Goal: Transaction & Acquisition: Purchase product/service

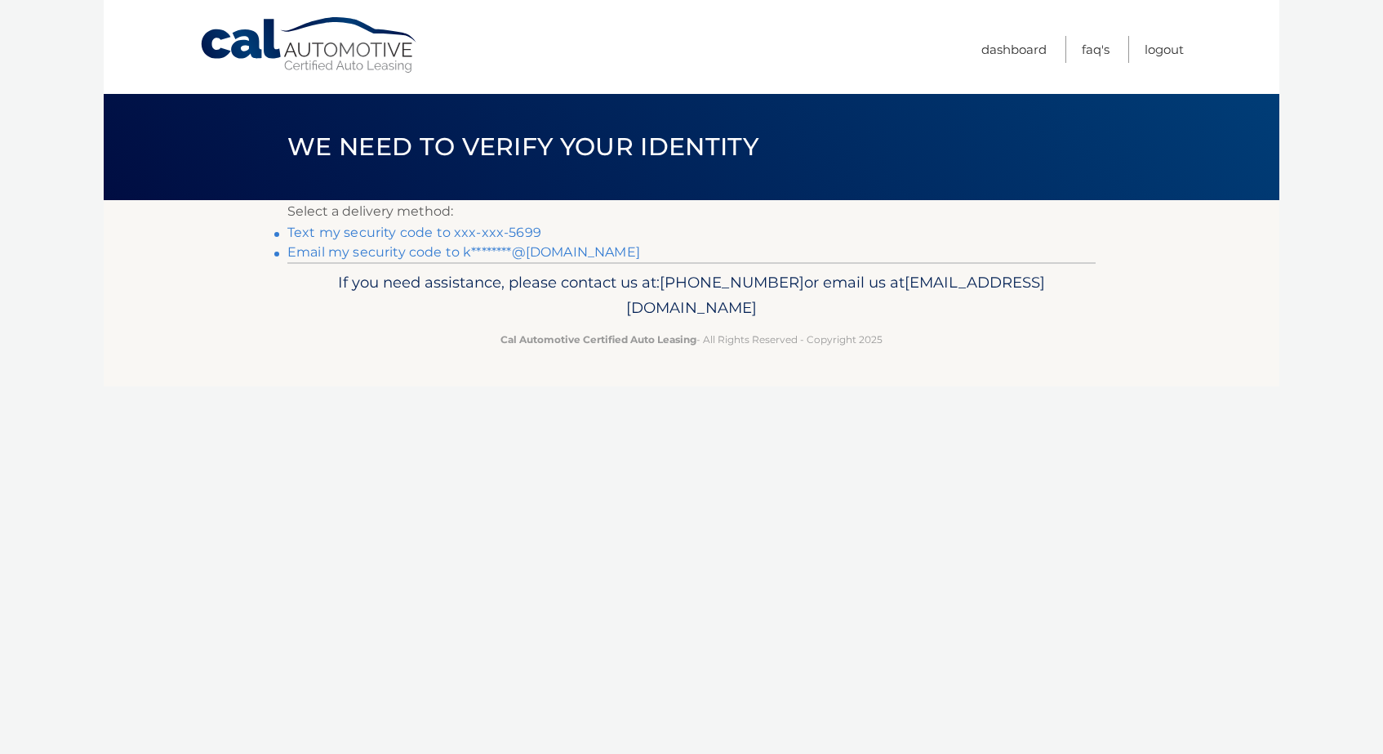
click at [519, 234] on link "Text my security code to xxx-xxx-5699" at bounding box center [414, 233] width 254 height 16
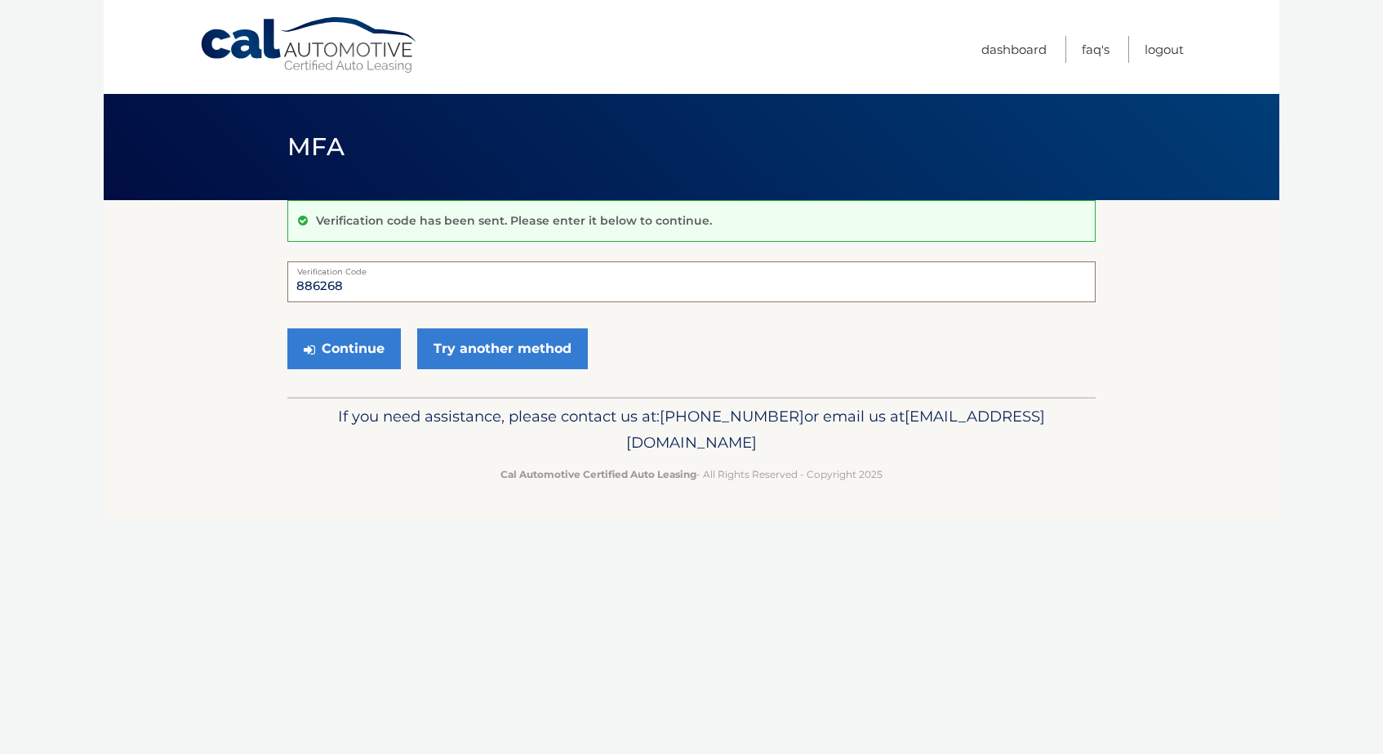
type input "886268"
click at [344, 348] on button "Continue" at bounding box center [344, 348] width 114 height 41
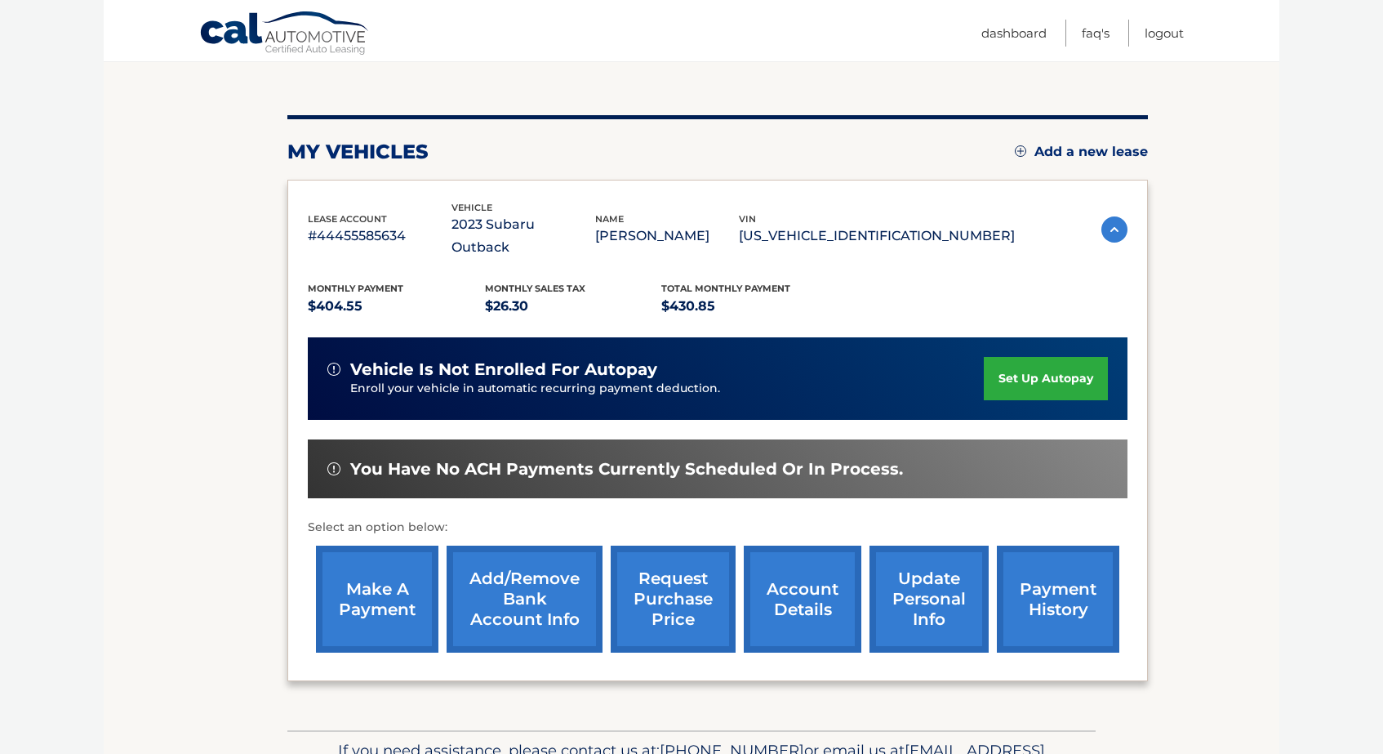
scroll to position [164, 0]
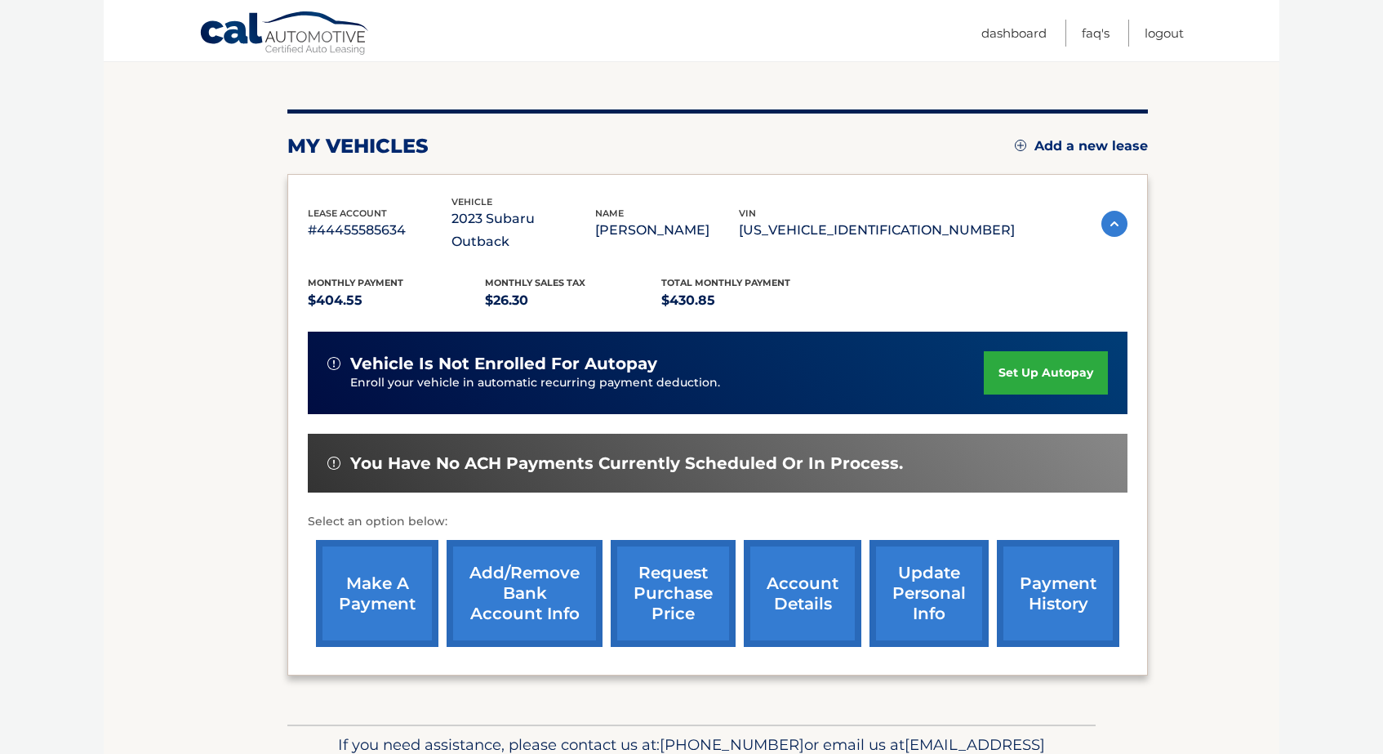
click at [369, 577] on link "make a payment" at bounding box center [377, 593] width 122 height 107
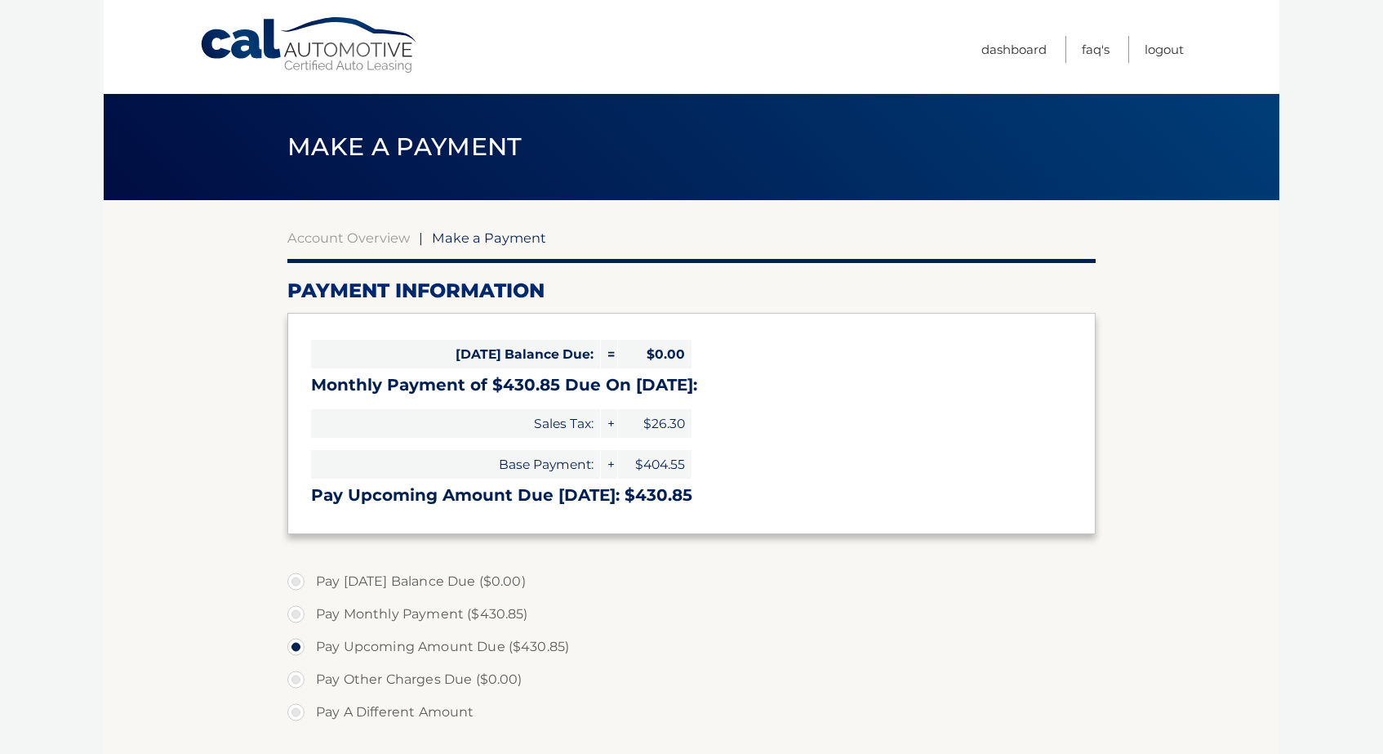
select select "NmVkNTE2Y2YtODk1Yi00OTc4LWI5Y2UtNWExYzQ4Nzc5MmE0"
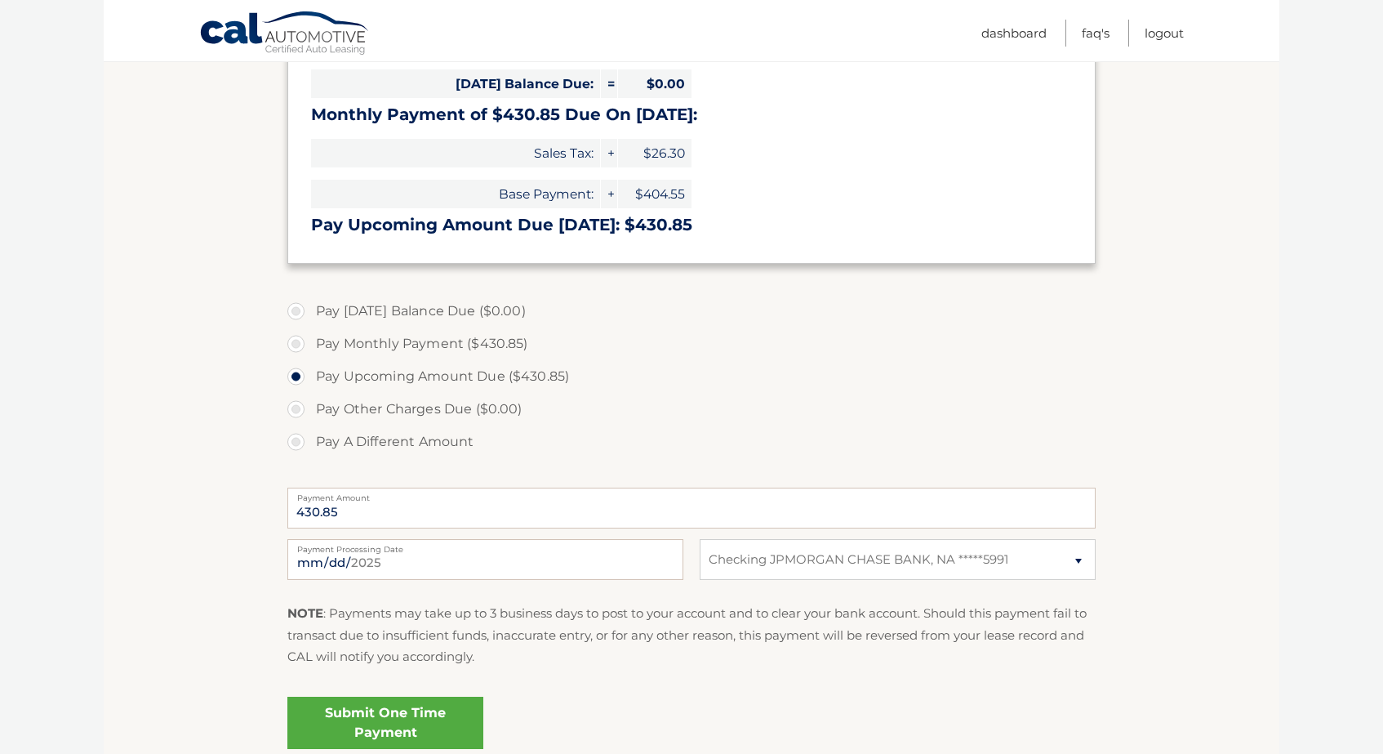
scroll to position [291, 0]
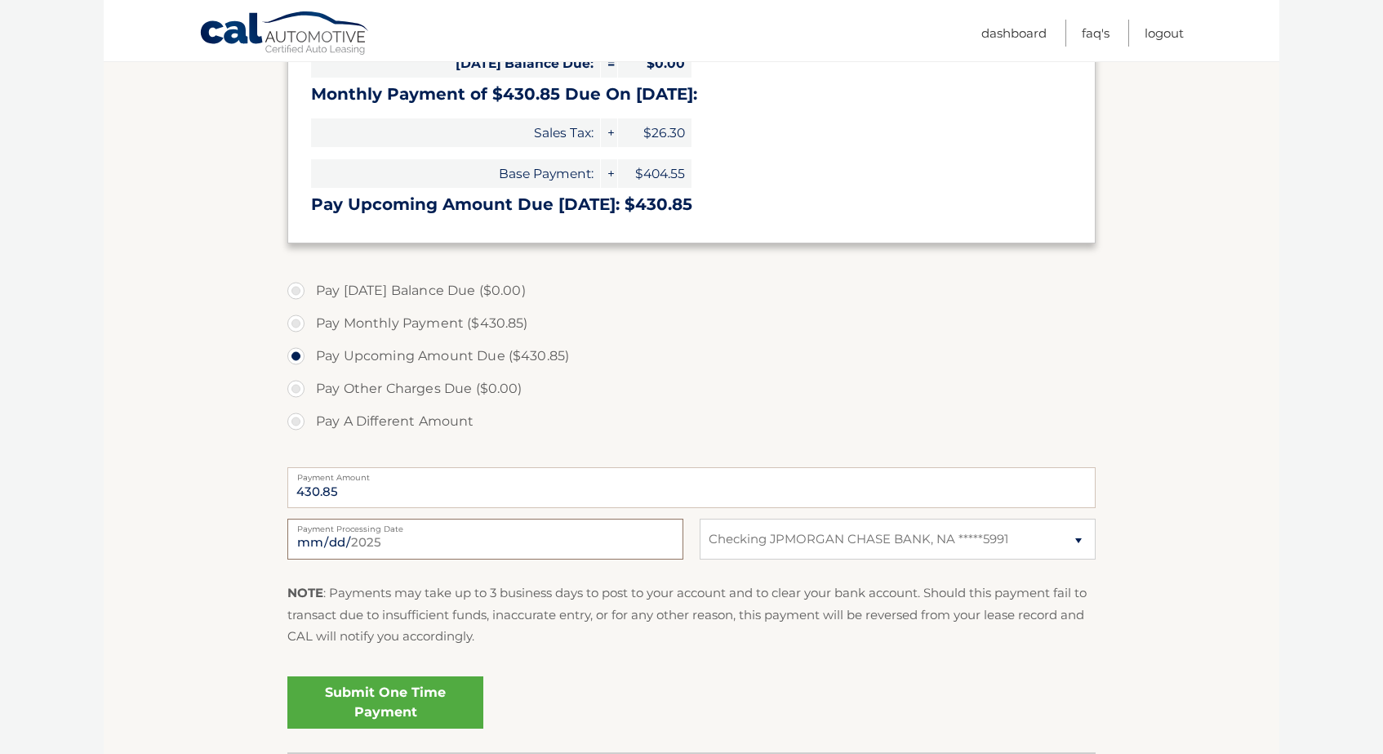
click at [420, 546] on input "2025-08-29" at bounding box center [485, 539] width 396 height 41
type input "2025-09-02"
click at [296, 323] on label "Pay Monthly Payment ($430.85)" at bounding box center [691, 323] width 808 height 33
click at [296, 323] on input "Pay Monthly Payment ($430.85)" at bounding box center [302, 320] width 16 height 26
radio input "true"
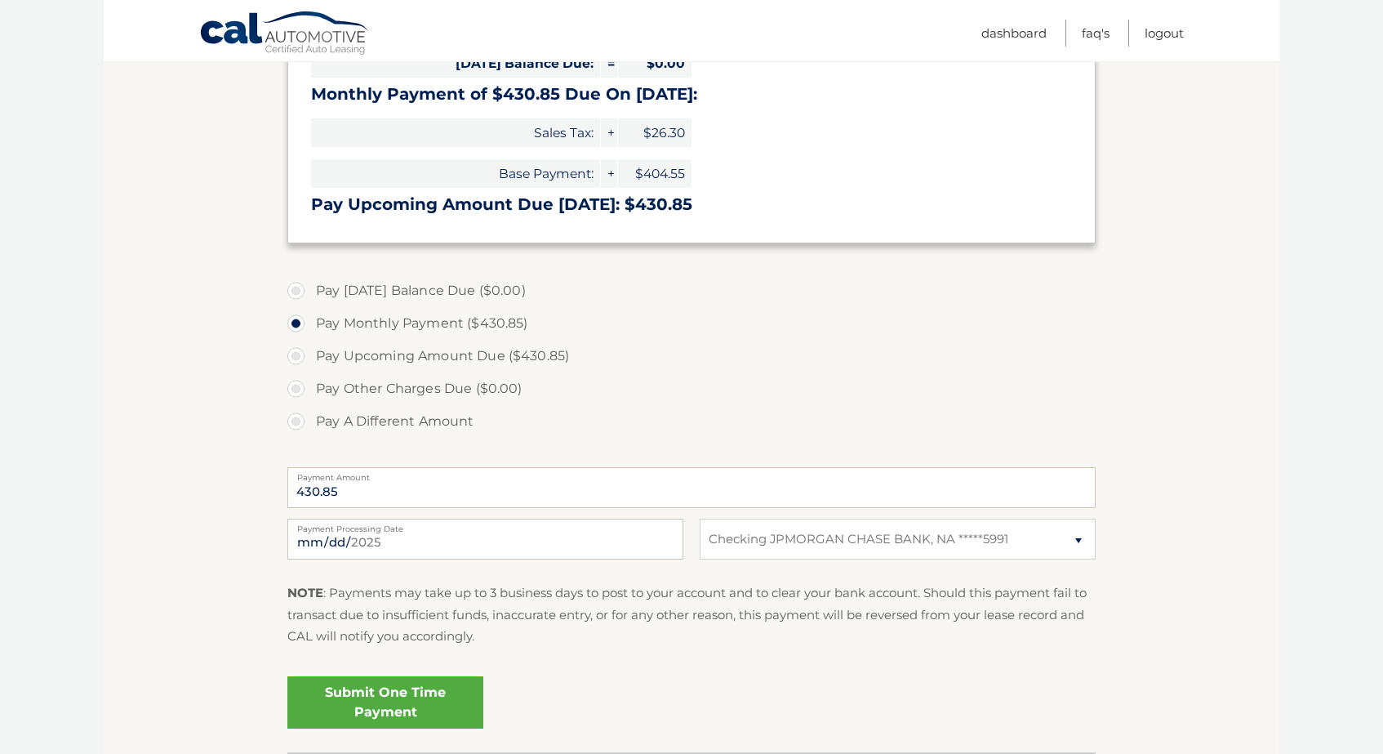
click at [296, 354] on label "Pay Upcoming Amount Due ($430.85)" at bounding box center [691, 356] width 808 height 33
click at [296, 354] on input "Pay Upcoming Amount Due ($430.85)" at bounding box center [302, 353] width 16 height 26
radio input "true"
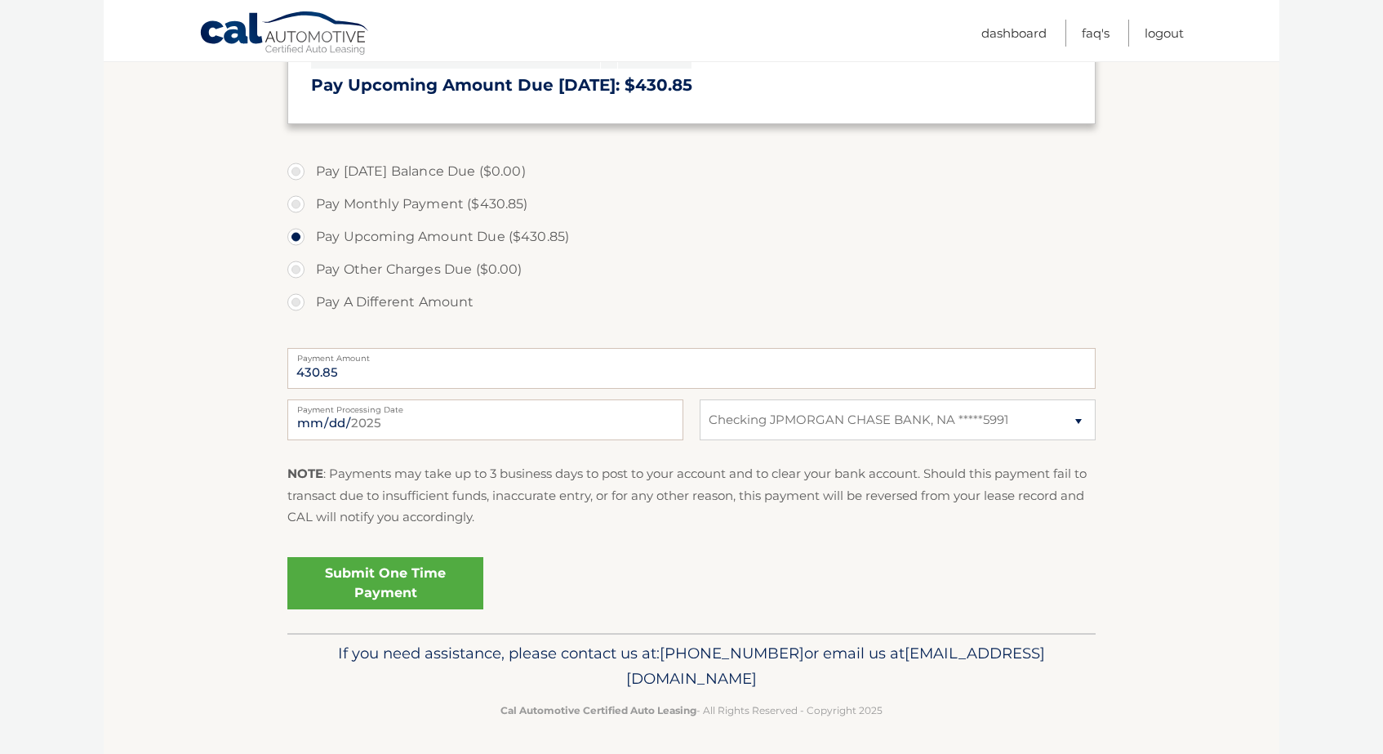
scroll to position [409, 0]
click at [392, 579] on link "Submit One Time Payment" at bounding box center [385, 584] width 196 height 52
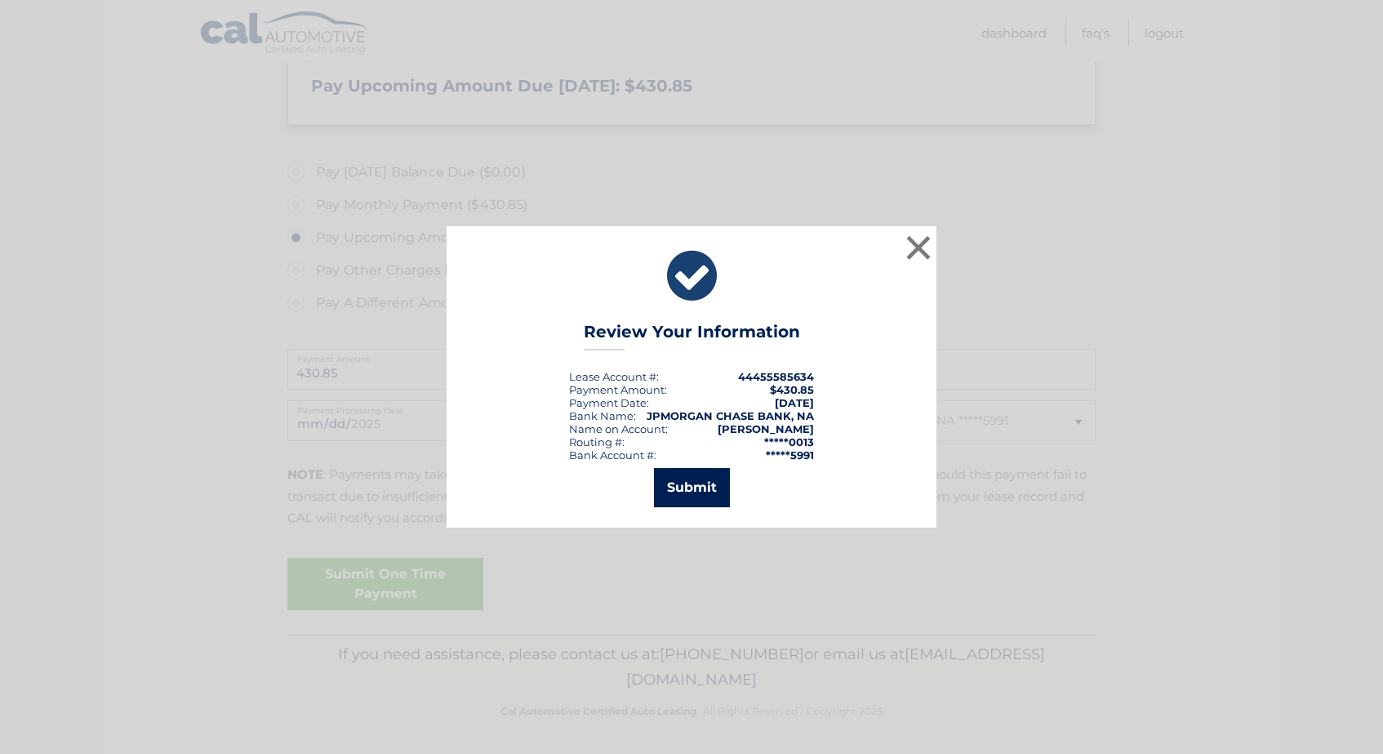
click at [682, 485] on button "Submit" at bounding box center [692, 487] width 76 height 39
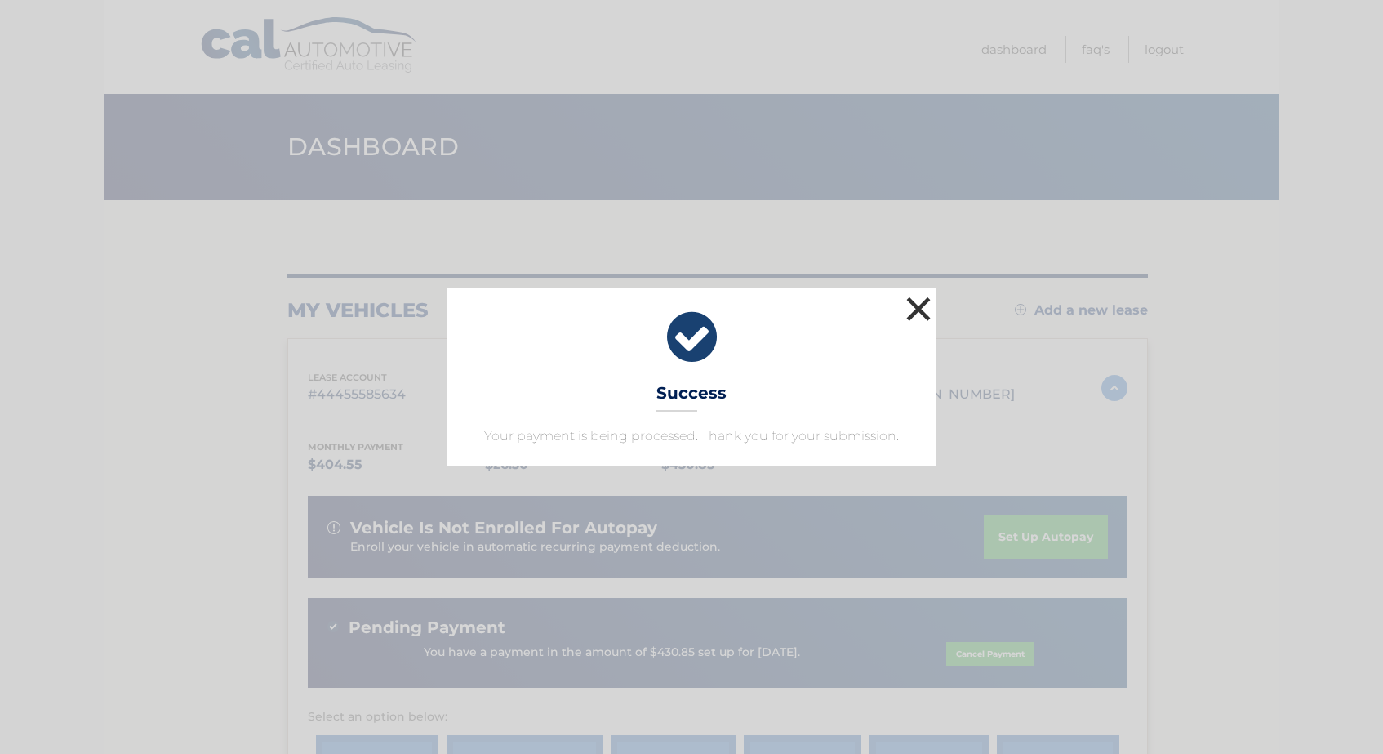
click at [918, 305] on button "×" at bounding box center [918, 308] width 33 height 33
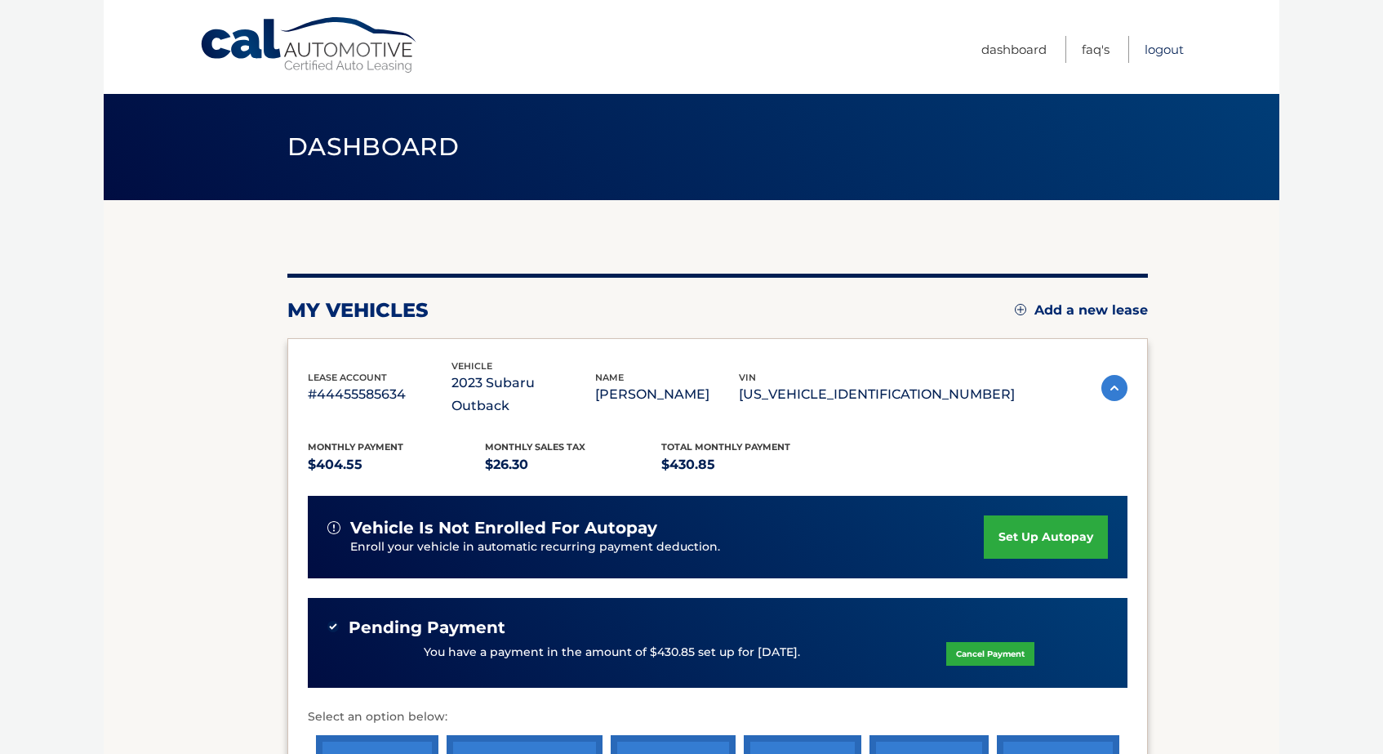
click at [1164, 49] on link "Logout" at bounding box center [1164, 49] width 39 height 27
